Goal: Find specific page/section: Find specific page/section

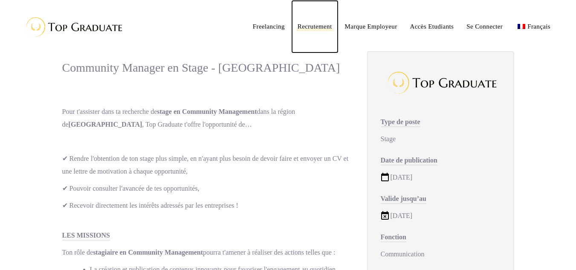
click at [306, 26] on span "Recrutement" at bounding box center [315, 26] width 35 height 7
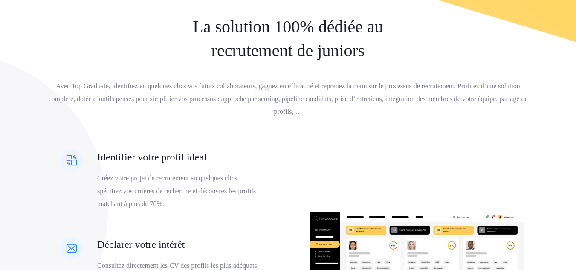
scroll to position [384, 0]
